Goal: Information Seeking & Learning: Ask a question

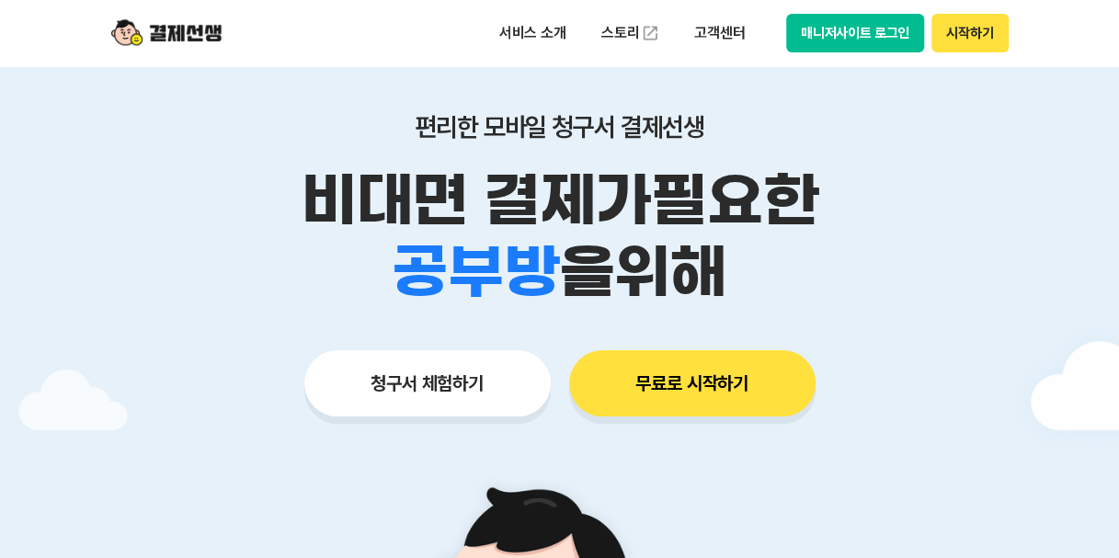
scroll to position [92, 0]
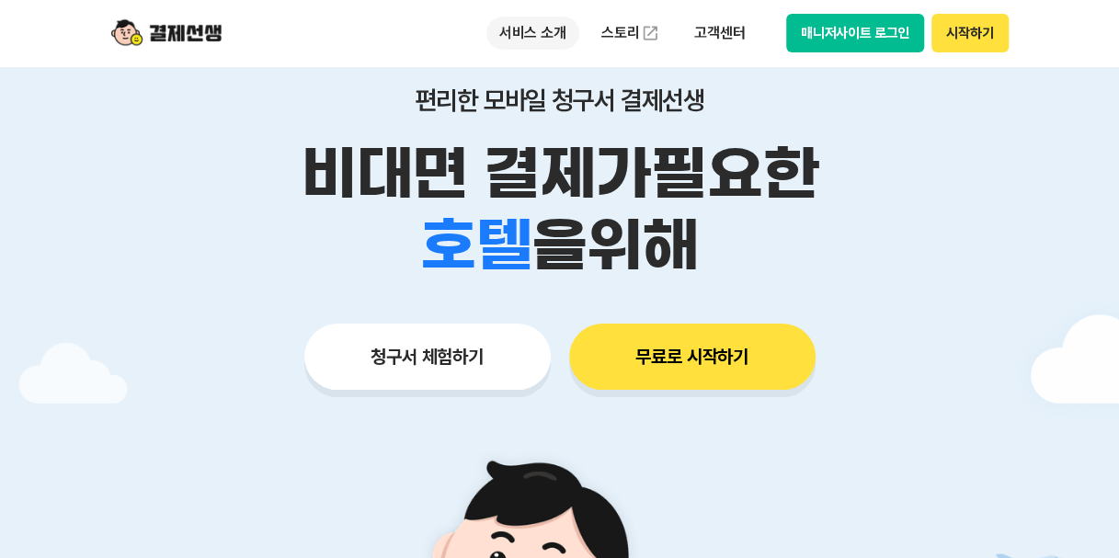
click at [553, 40] on p "서비스 소개" at bounding box center [532, 33] width 93 height 33
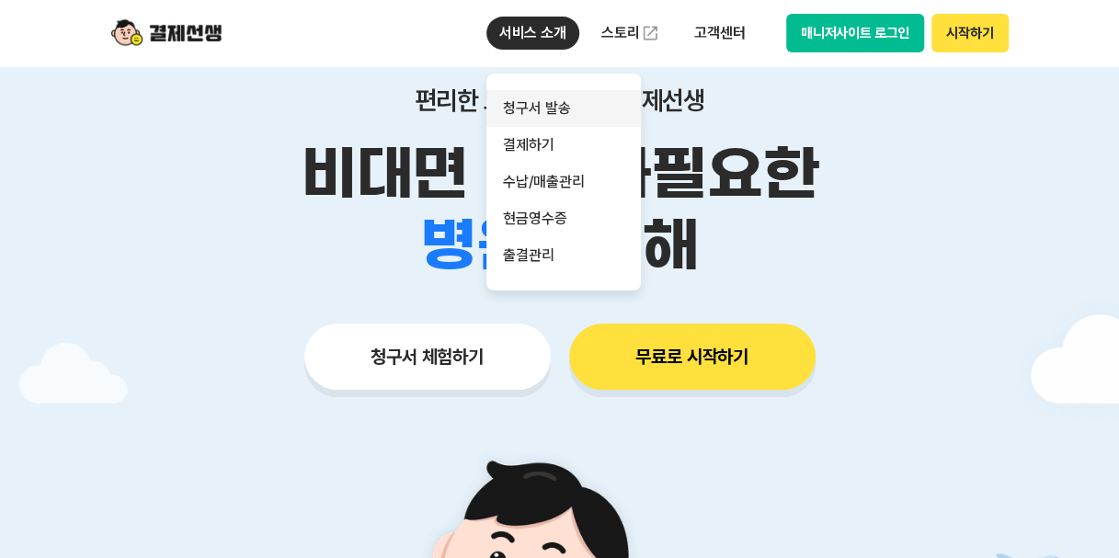
click at [544, 106] on link "청구서 발송" at bounding box center [563, 108] width 154 height 37
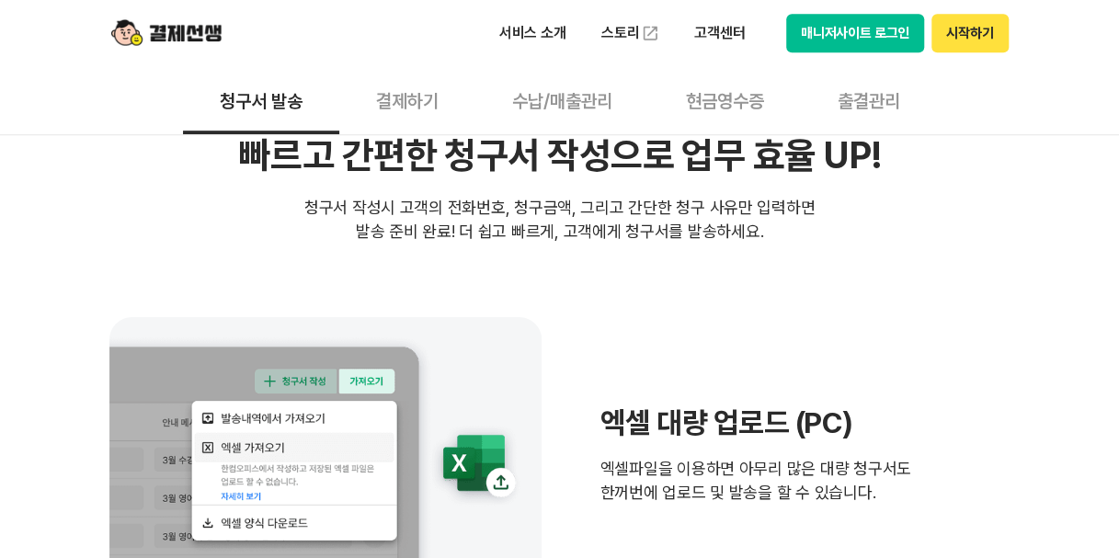
scroll to position [92, 0]
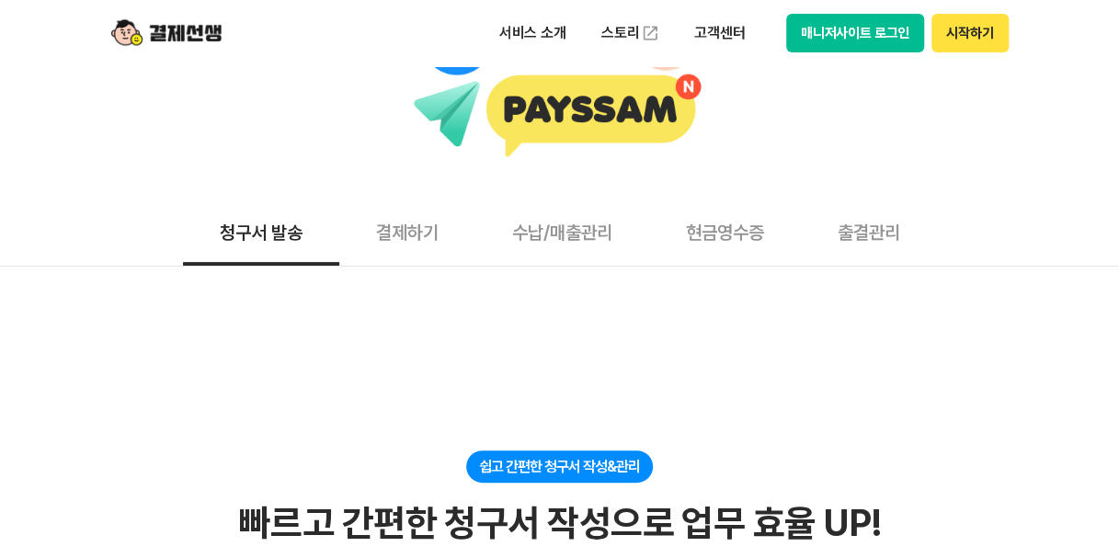
click at [412, 236] on button "결제하기" at bounding box center [407, 232] width 136 height 68
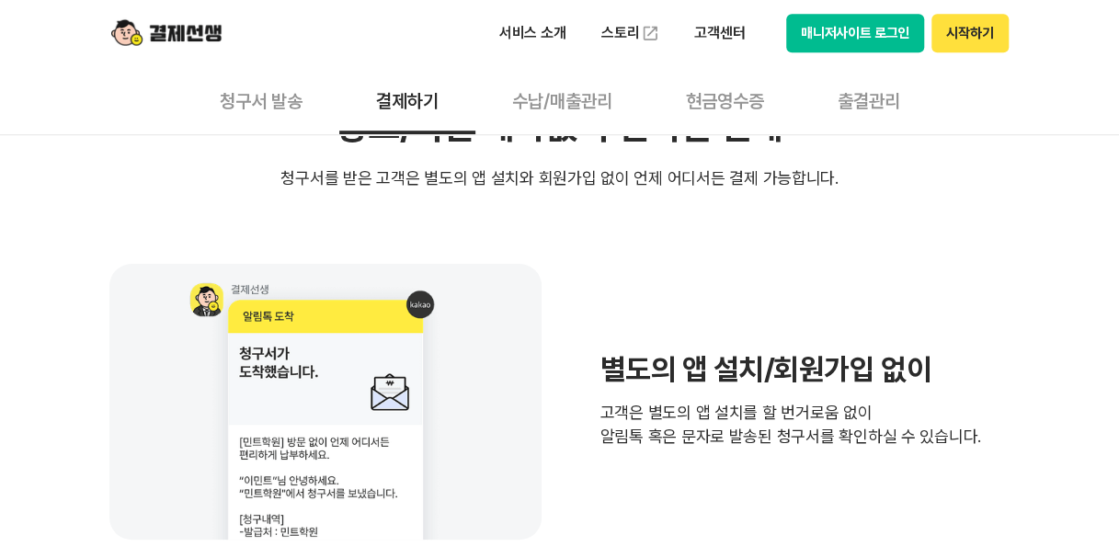
scroll to position [368, 0]
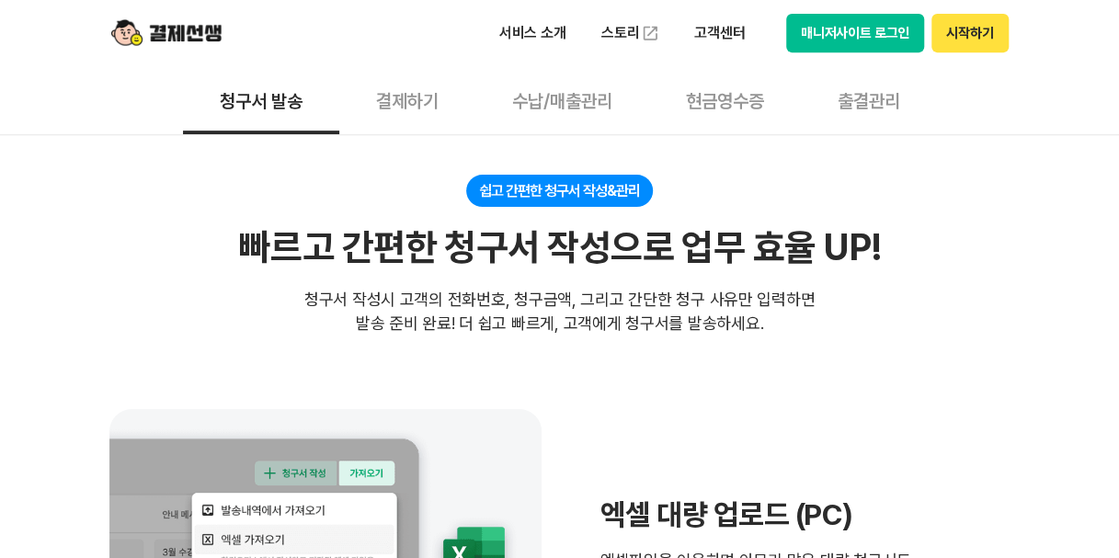
scroll to position [92, 0]
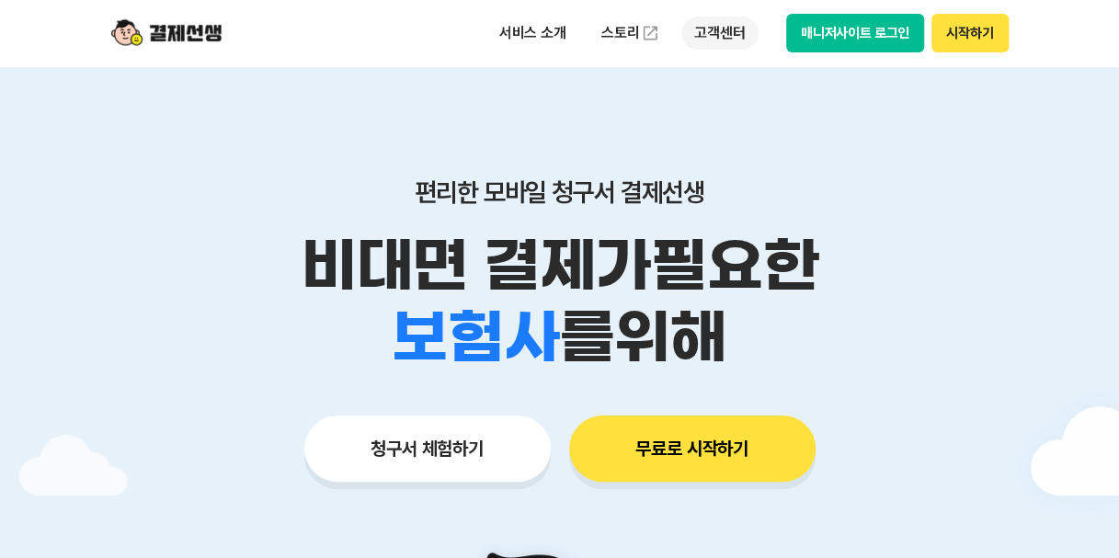
click at [724, 33] on p "고객센터" at bounding box center [719, 33] width 76 height 33
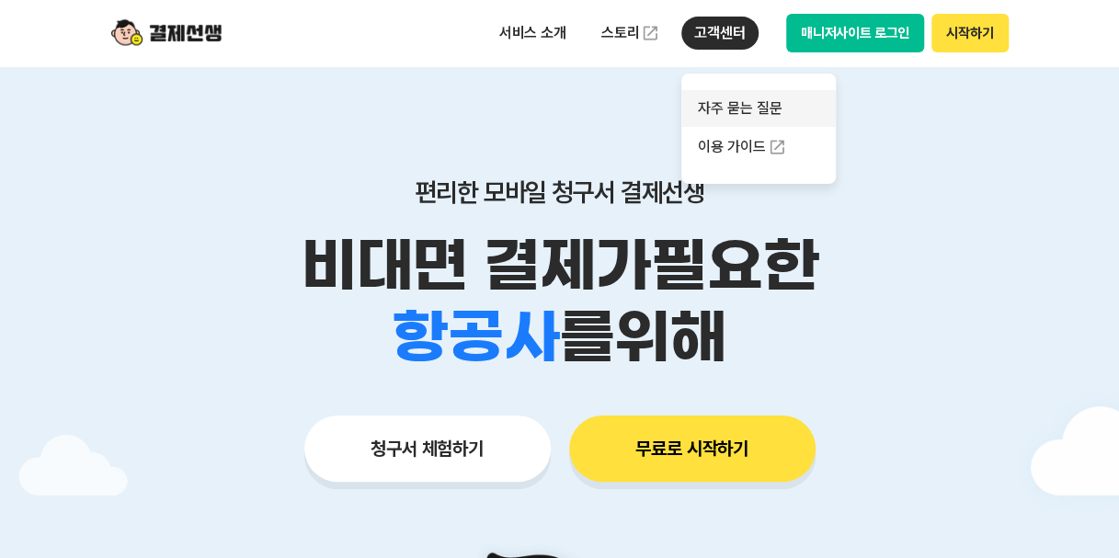
click at [757, 104] on link "자주 묻는 질문" at bounding box center [758, 108] width 154 height 37
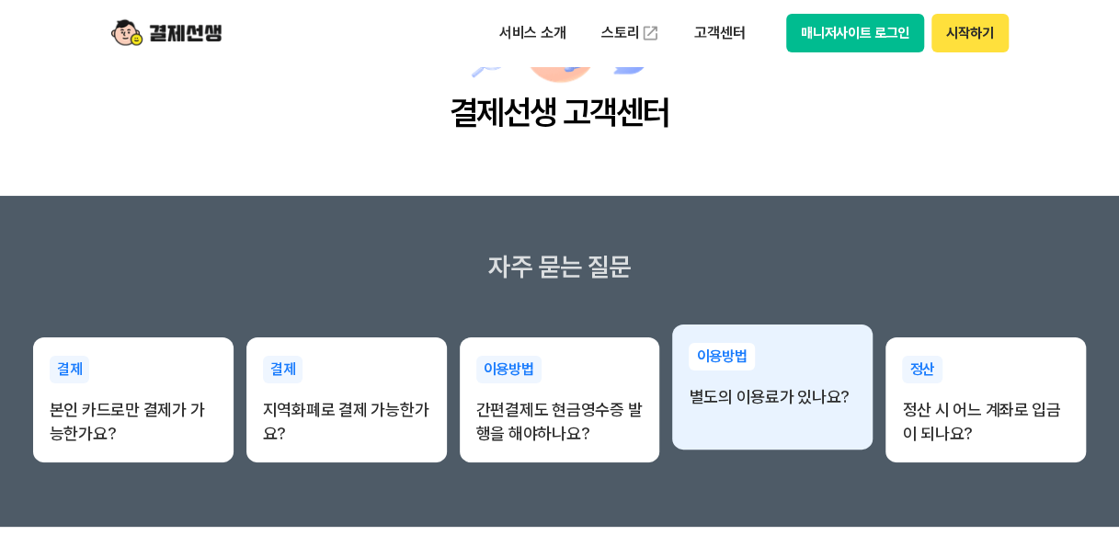
scroll to position [276, 0]
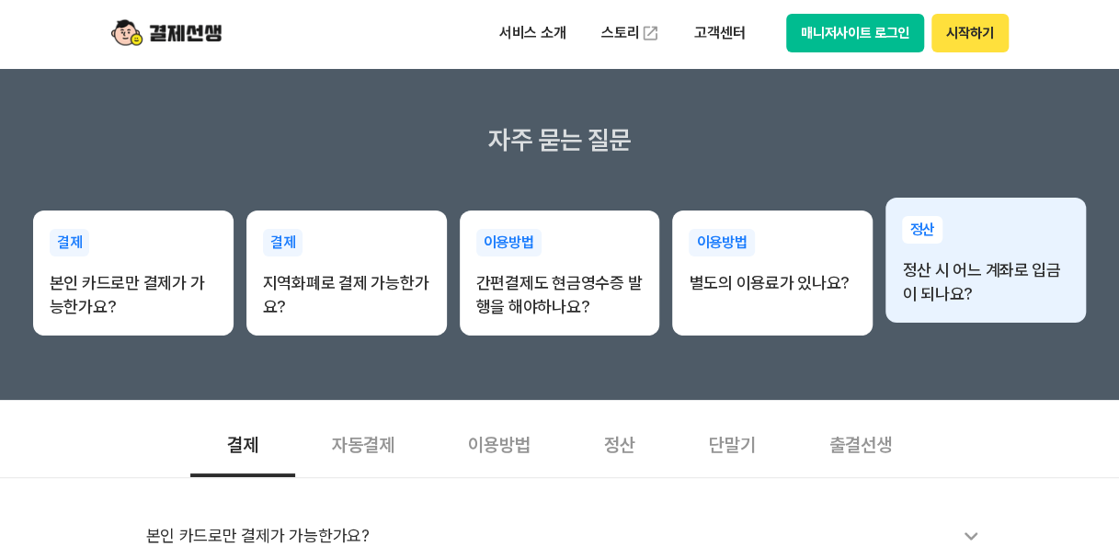
click at [986, 297] on p "정산 시 어느 계좌로 입금이 되나요?" at bounding box center [985, 282] width 167 height 48
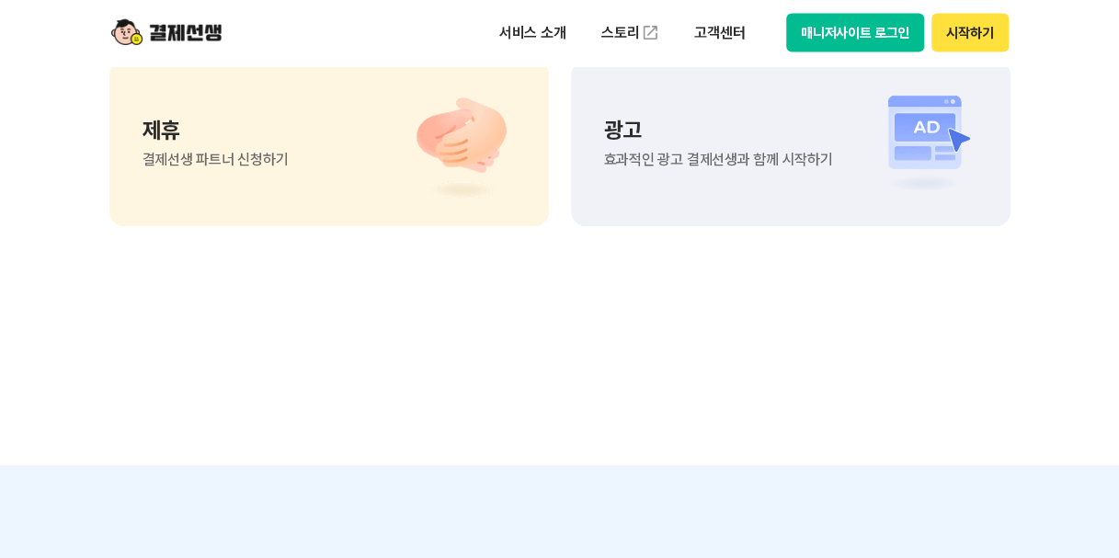
scroll to position [1707, 0]
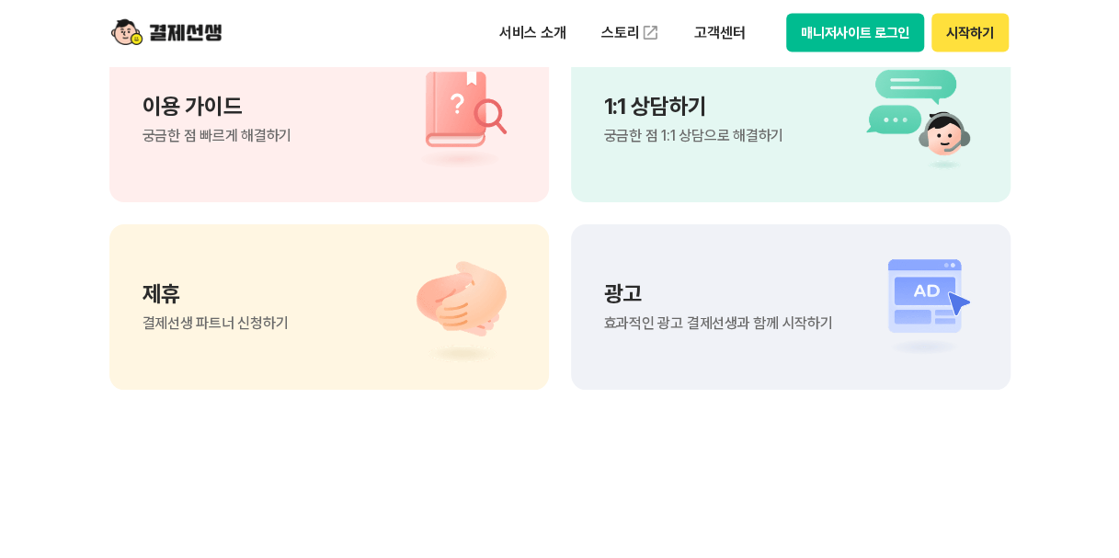
click at [696, 108] on p "1:1 상담하기" at bounding box center [693, 107] width 179 height 22
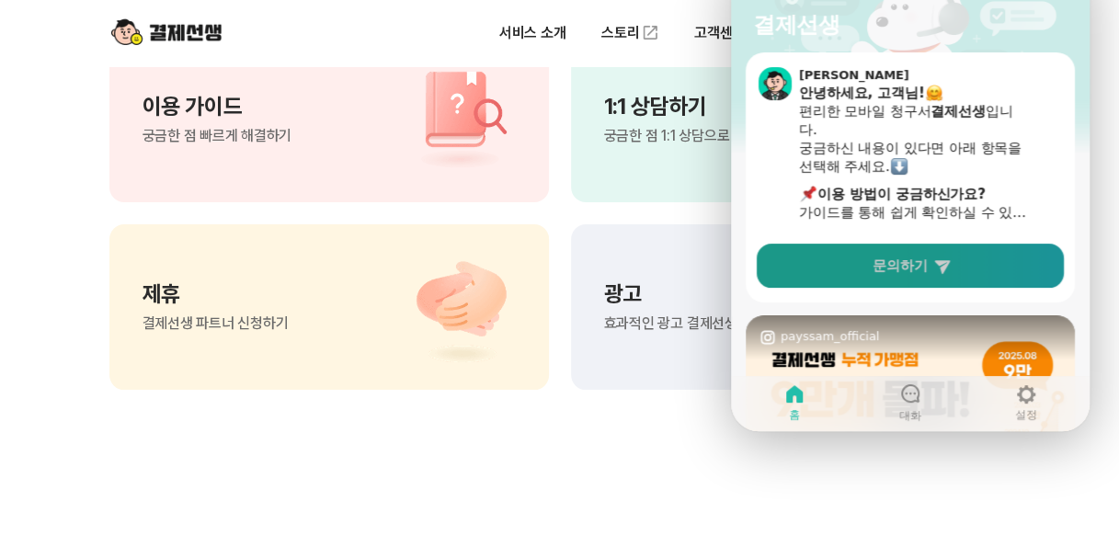
scroll to position [184, 0]
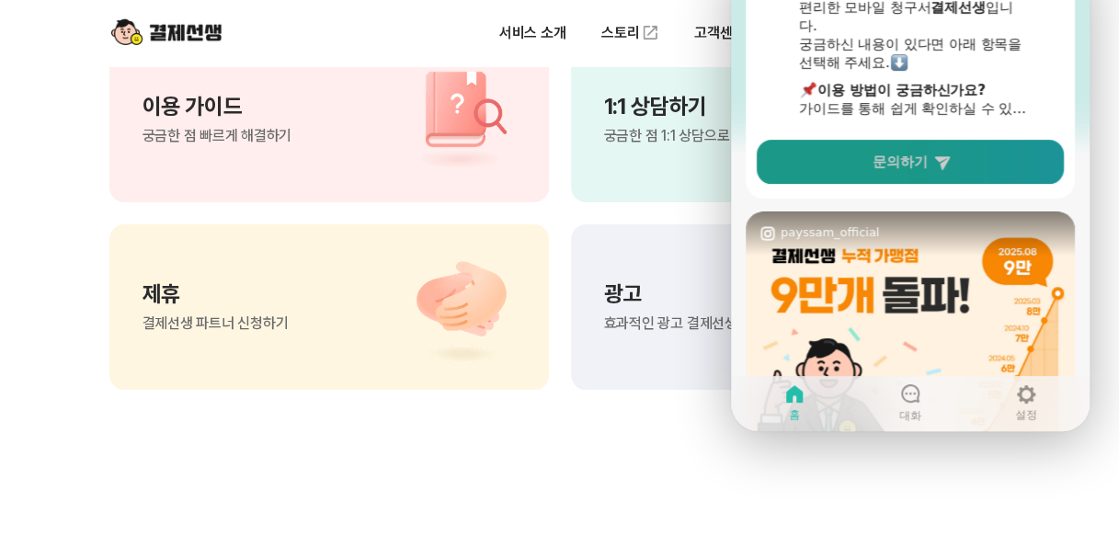
click at [926, 165] on span "문의하기" at bounding box center [900, 162] width 55 height 18
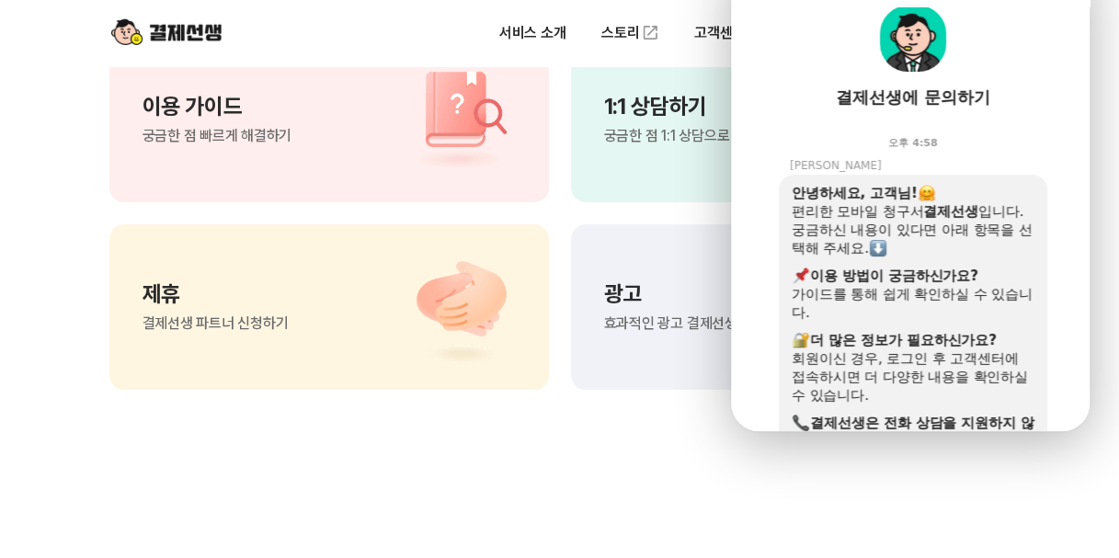
scroll to position [276, 0]
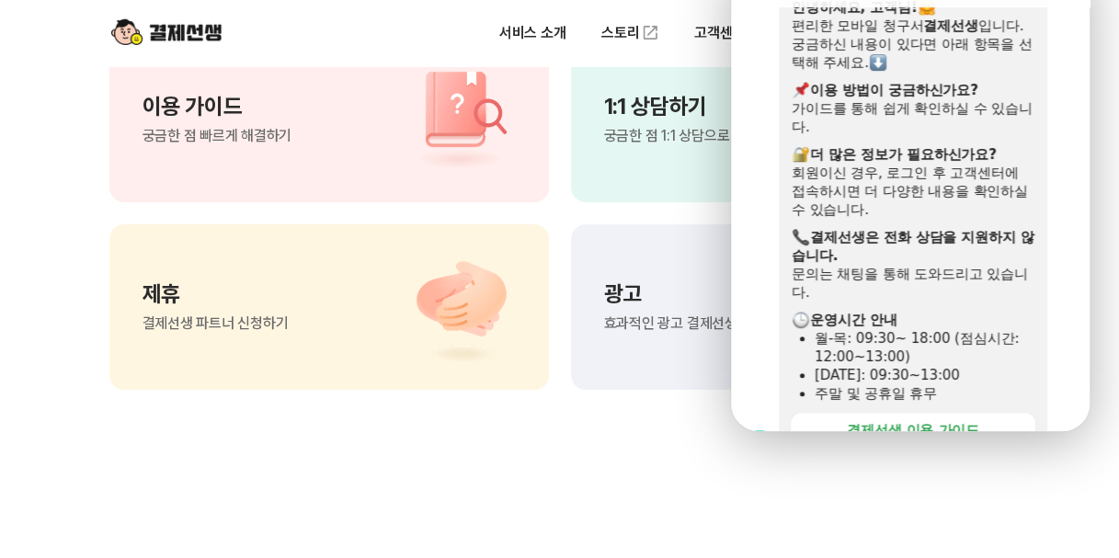
click at [300, 24] on div "서비스 소개 스토리 고객센터 매니저사이트 로그인 시작하기" at bounding box center [560, 33] width 942 height 66
